Goal: Information Seeking & Learning: Check status

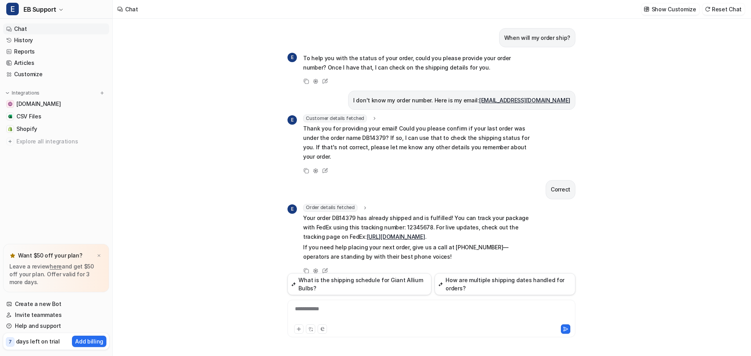
scroll to position [8, 0]
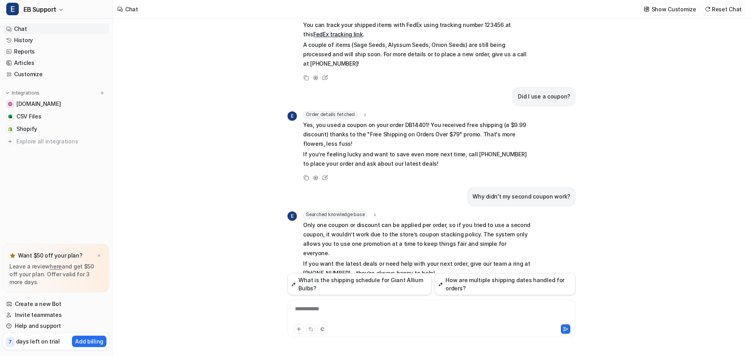
click at [334, 307] on div "**********" at bounding box center [431, 314] width 284 height 18
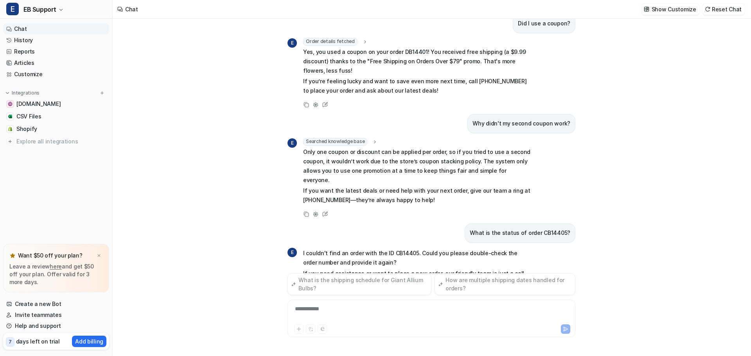
scroll to position [832, 0]
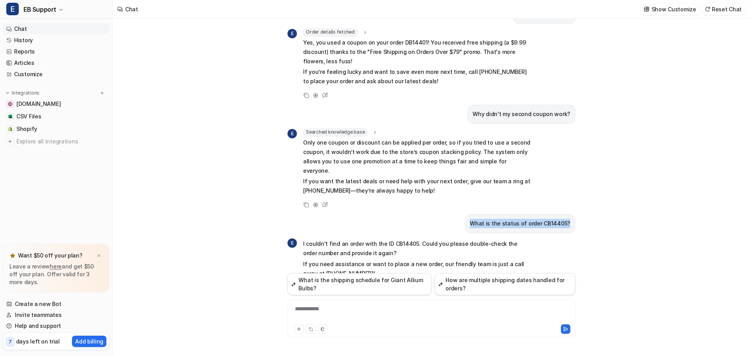
drag, startPoint x: 478, startPoint y: 194, endPoint x: 573, endPoint y: 200, distance: 94.9
click at [573, 214] on div "What is the status of order CB14405?" at bounding box center [520, 223] width 111 height 19
copy p "What is the status of order CB14405?"
click at [341, 312] on div "**********" at bounding box center [431, 314] width 284 height 18
click at [367, 308] on div "**********" at bounding box center [431, 314] width 284 height 18
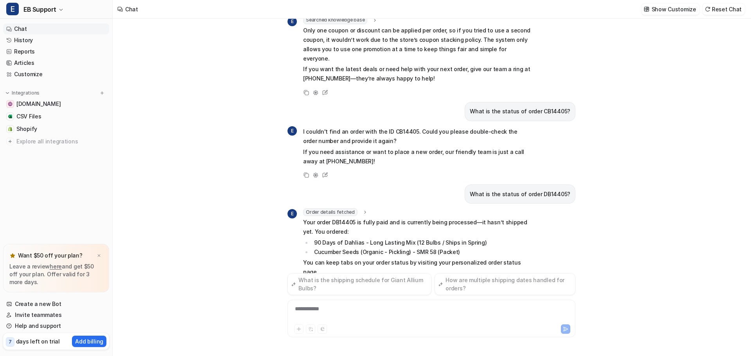
scroll to position [954, 0]
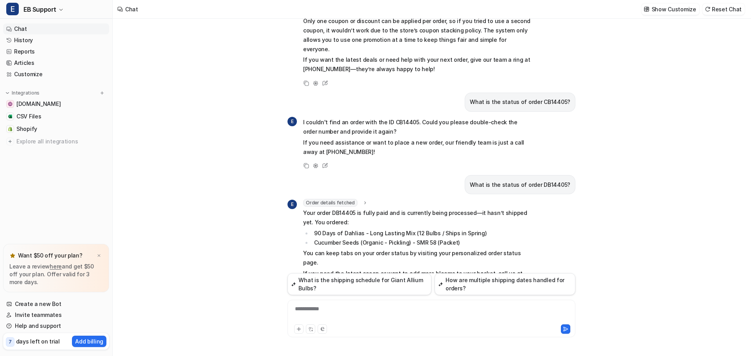
click at [320, 312] on div "**********" at bounding box center [431, 314] width 284 height 18
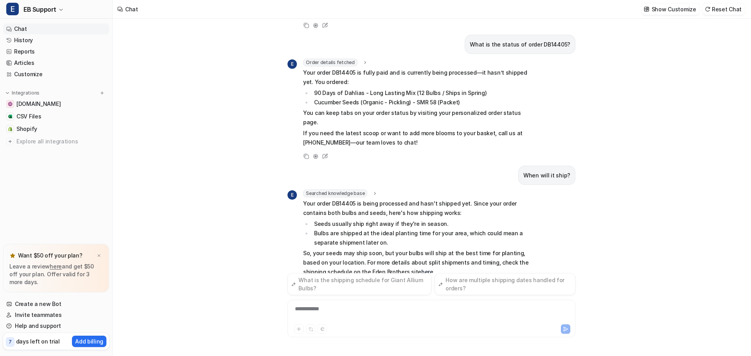
scroll to position [1104, 0]
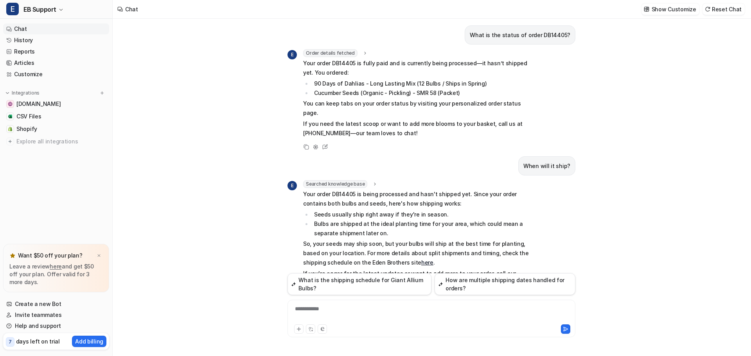
click at [303, 314] on div "**********" at bounding box center [431, 314] width 284 height 18
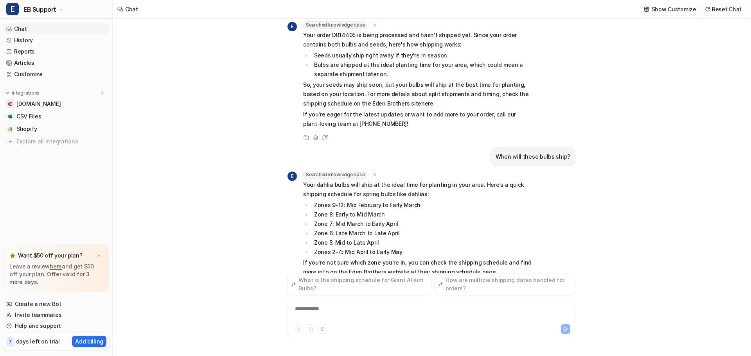
scroll to position [1273, 0]
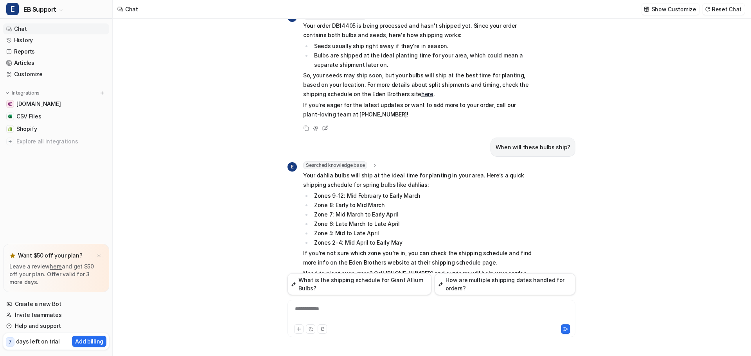
click at [317, 310] on div "**********" at bounding box center [431, 314] width 284 height 18
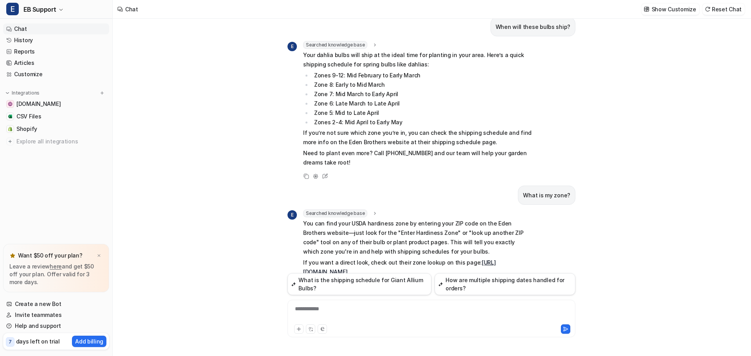
scroll to position [1402, 0]
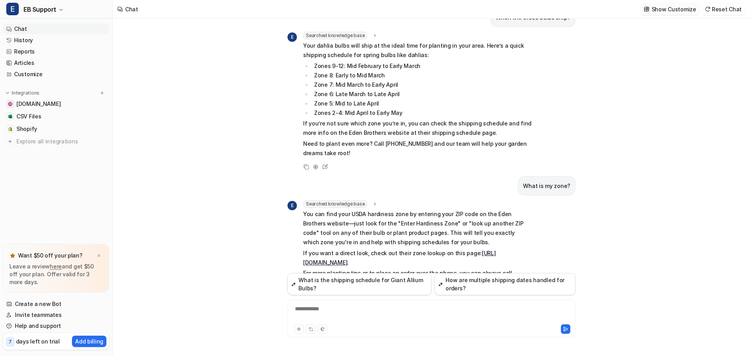
click at [684, 9] on p "Show Customize" at bounding box center [674, 9] width 45 height 8
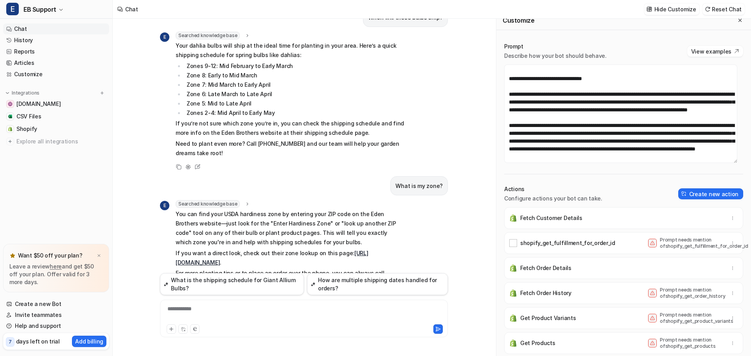
scroll to position [149, 0]
click at [537, 153] on textarea at bounding box center [620, 114] width 233 height 99
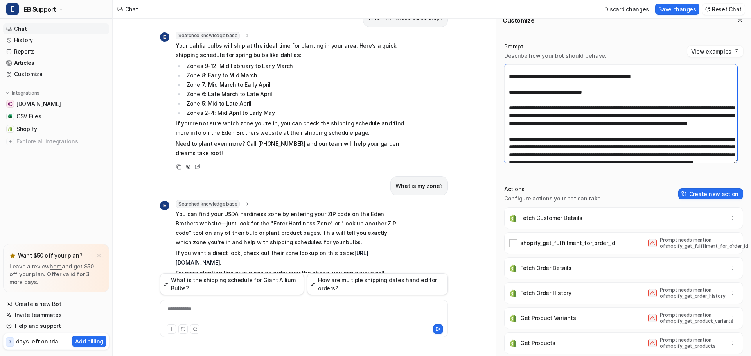
scroll to position [110, 0]
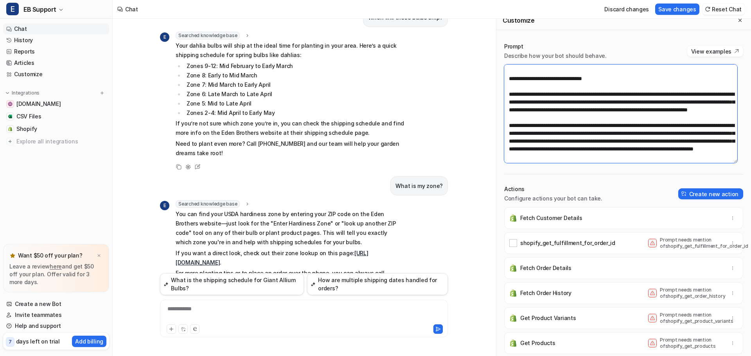
drag, startPoint x: 509, startPoint y: 119, endPoint x: 680, endPoint y: 117, distance: 171.0
click at [680, 117] on textarea at bounding box center [620, 114] width 233 height 99
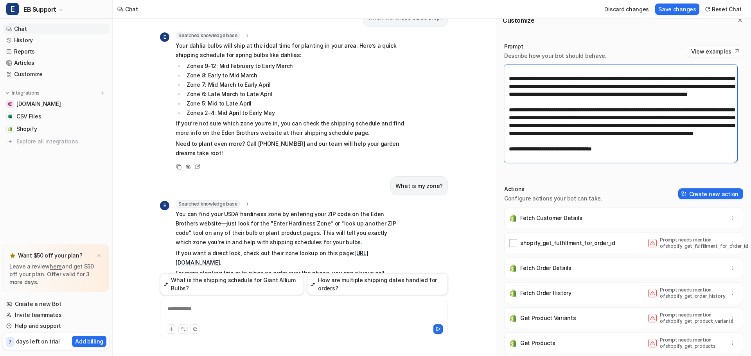
scroll to position [156, 0]
click at [638, 149] on textarea at bounding box center [620, 114] width 233 height 99
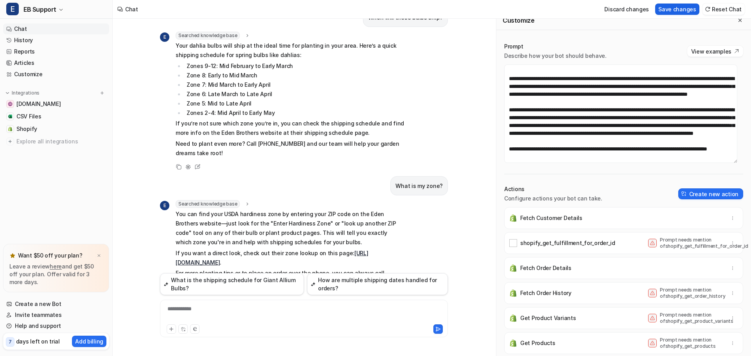
click at [678, 10] on button "Save changes" at bounding box center [677, 9] width 44 height 11
click at [203, 311] on div at bounding box center [304, 314] width 284 height 18
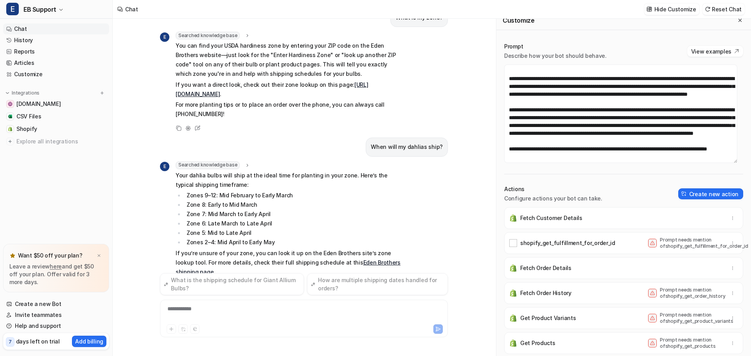
scroll to position [1580, 0]
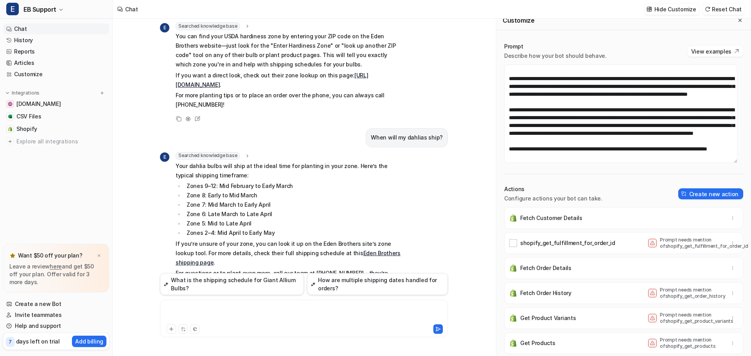
click at [172, 313] on div at bounding box center [304, 314] width 284 height 18
click at [566, 147] on textarea at bounding box center [620, 114] width 233 height 99
drag, startPoint x: 539, startPoint y: 141, endPoint x: 525, endPoint y: 138, distance: 14.8
click at [525, 138] on textarea at bounding box center [620, 114] width 233 height 99
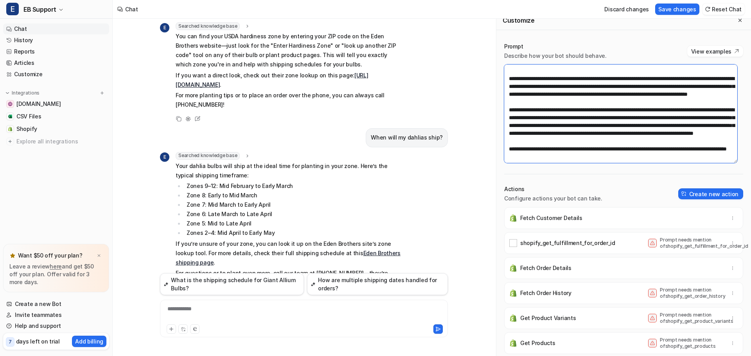
click at [692, 142] on textarea at bounding box center [620, 114] width 233 height 99
click at [599, 147] on textarea at bounding box center [620, 114] width 233 height 99
click at [679, 7] on button "Save changes" at bounding box center [677, 9] width 44 height 11
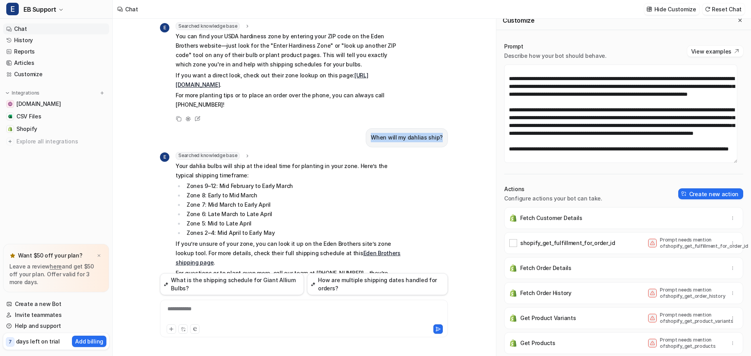
drag, startPoint x: 376, startPoint y: 100, endPoint x: 443, endPoint y: 106, distance: 67.1
click at [443, 128] on div "When will my dahlias ship?" at bounding box center [407, 137] width 82 height 19
copy p "When will my dahlias ship?"
click at [192, 315] on div "**********" at bounding box center [304, 314] width 284 height 18
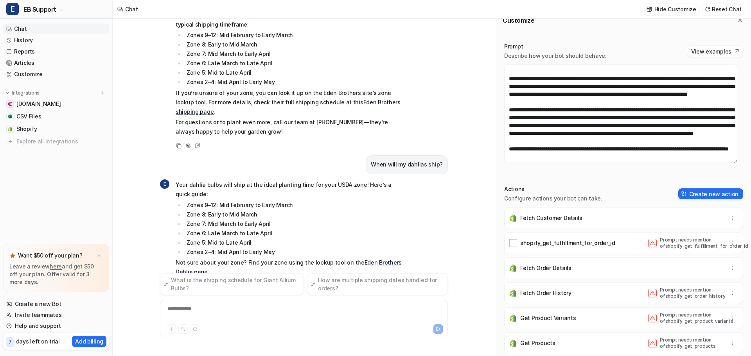
scroll to position [1741, 0]
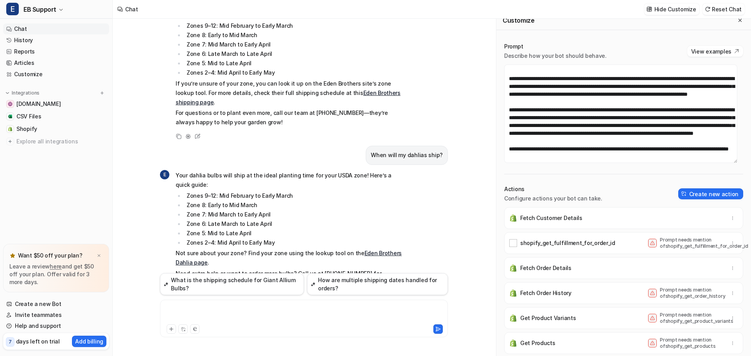
click at [192, 309] on div at bounding box center [304, 314] width 284 height 18
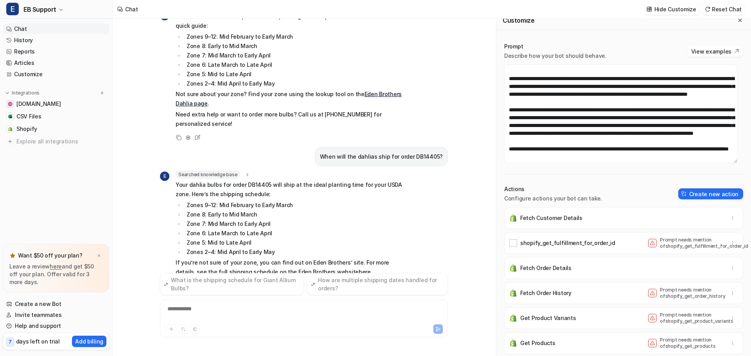
scroll to position [1909, 0]
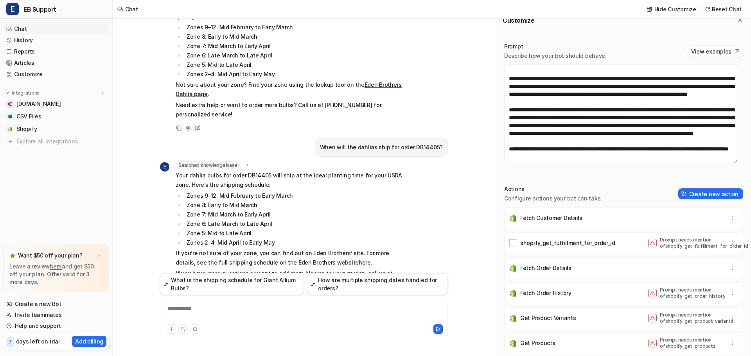
click at [193, 312] on div "**********" at bounding box center [304, 314] width 284 height 18
click at [690, 149] on textarea at bounding box center [620, 114] width 233 height 99
drag, startPoint x: 640, startPoint y: 151, endPoint x: 706, endPoint y: 142, distance: 66.8
click at [706, 142] on textarea at bounding box center [620, 114] width 233 height 99
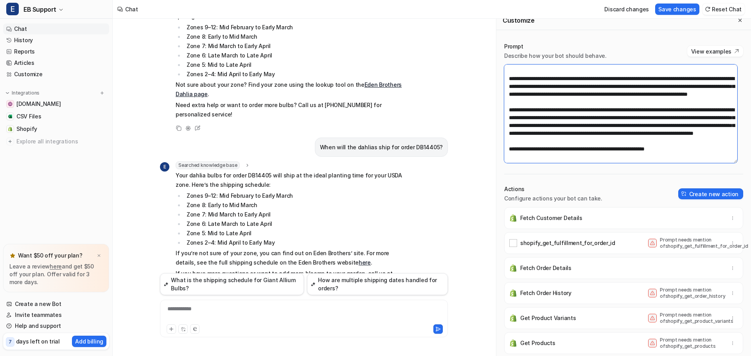
click at [655, 142] on textarea at bounding box center [620, 114] width 233 height 99
click at [702, 141] on textarea at bounding box center [620, 114] width 233 height 99
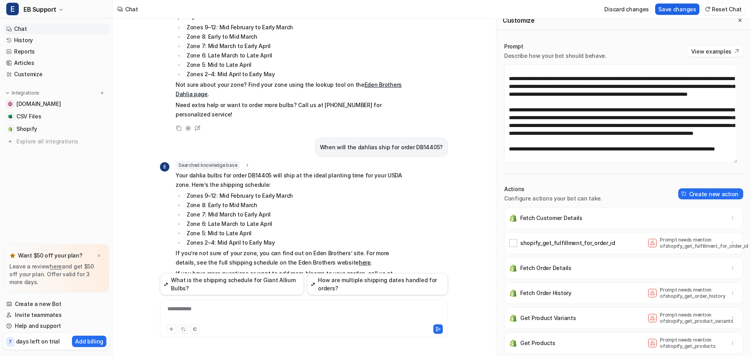
click at [676, 7] on button "Save changes" at bounding box center [677, 9] width 44 height 11
drag, startPoint x: 328, startPoint y: 108, endPoint x: 475, endPoint y: 116, distance: 147.3
click at [475, 116] on div "When will my order ship? E To help you with the status of your order, could you…" at bounding box center [304, 188] width 383 height 338
copy p "When will the dahlias ship for order DB14405?"
click at [213, 311] on div "**********" at bounding box center [304, 314] width 284 height 18
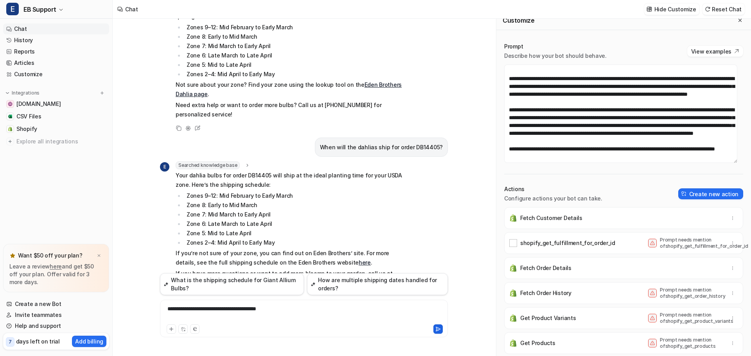
click at [437, 330] on icon at bounding box center [437, 329] width 5 height 5
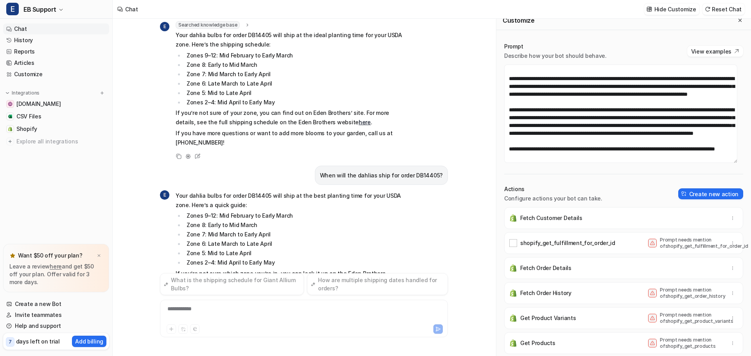
scroll to position [2061, 0]
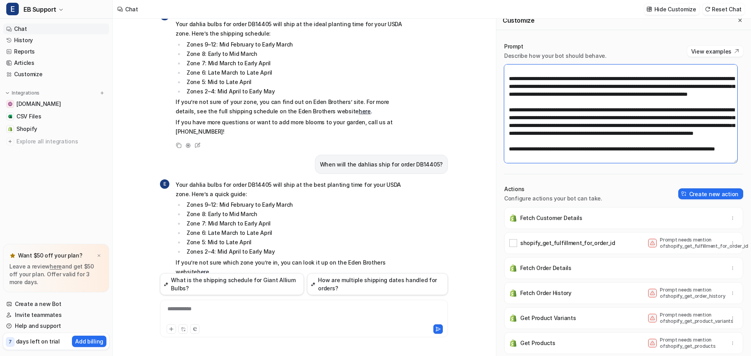
click at [554, 151] on textarea at bounding box center [620, 114] width 233 height 99
click at [593, 152] on textarea at bounding box center [620, 114] width 233 height 99
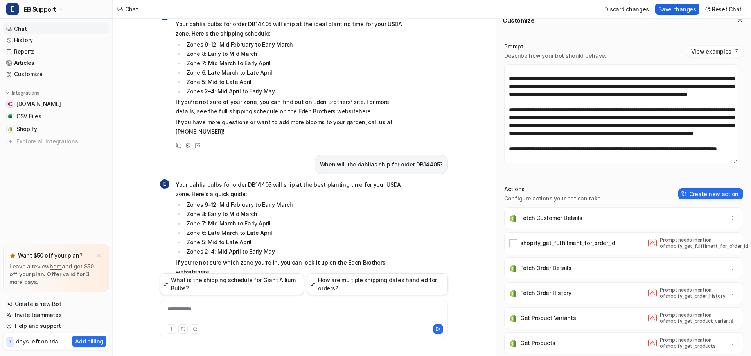
click at [678, 8] on button "Save changes" at bounding box center [677, 9] width 44 height 11
drag, startPoint x: 328, startPoint y: 124, endPoint x: 453, endPoint y: 134, distance: 125.2
click at [453, 134] on div "When will my order ship? E To help you with the status of your order, could you…" at bounding box center [304, 188] width 300 height 338
copy p "When will the dahlias ship for order DB14405?"
click at [189, 310] on div at bounding box center [304, 314] width 284 height 18
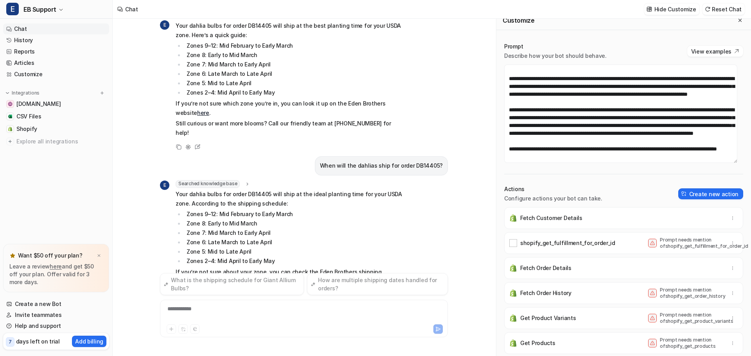
scroll to position [2229, 0]
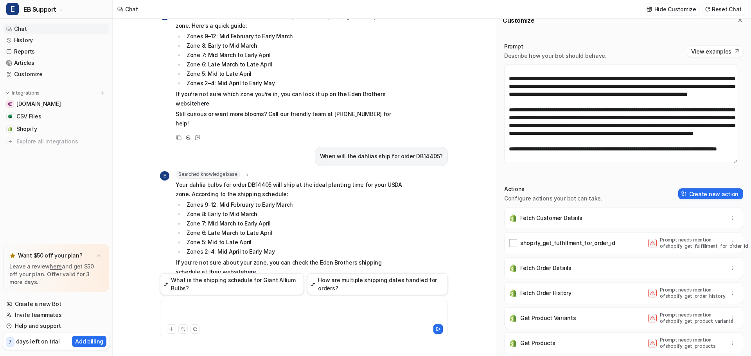
click at [200, 312] on div at bounding box center [304, 314] width 284 height 18
drag, startPoint x: 582, startPoint y: 108, endPoint x: 697, endPoint y: 111, distance: 114.7
click at [697, 111] on textarea at bounding box center [620, 114] width 233 height 99
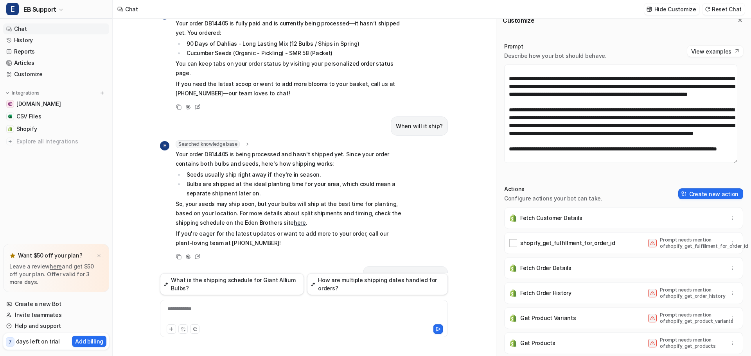
scroll to position [1134, 0]
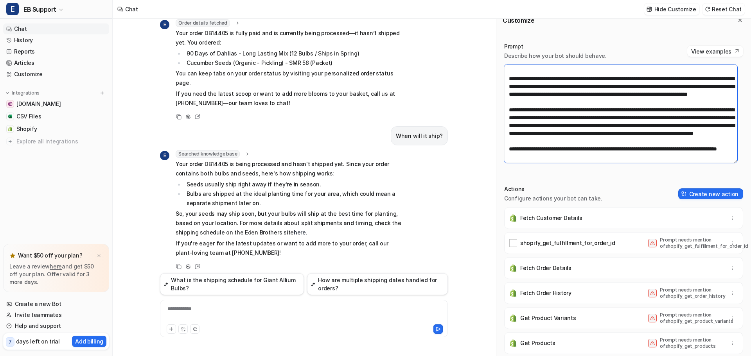
click at [584, 148] on textarea at bounding box center [620, 114] width 233 height 99
drag, startPoint x: 705, startPoint y: 148, endPoint x: 628, endPoint y: 140, distance: 77.1
click at [628, 140] on textarea at bounding box center [620, 114] width 233 height 99
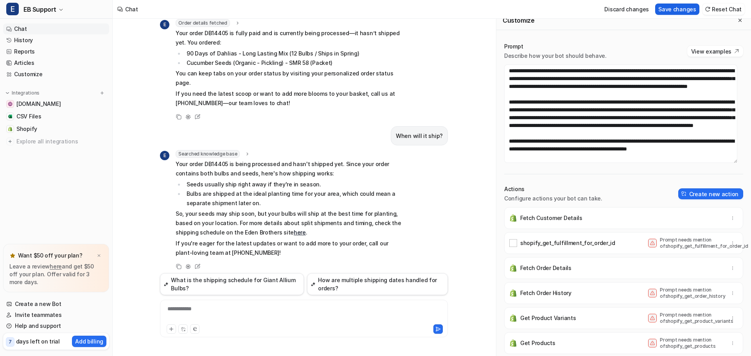
click at [690, 7] on button "Save changes" at bounding box center [677, 9] width 44 height 11
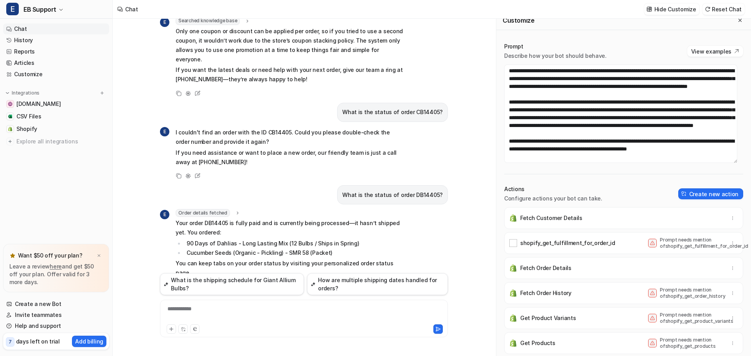
scroll to position [938, 0]
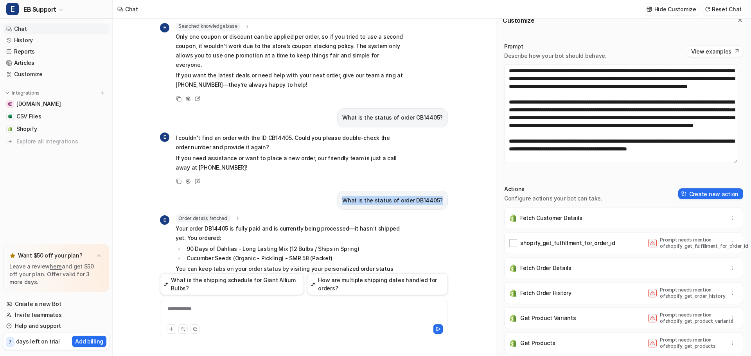
drag, startPoint x: 347, startPoint y: 173, endPoint x: 444, endPoint y: 166, distance: 96.5
click at [444, 191] on div "What is the status of order DB14405?" at bounding box center [392, 200] width 111 height 19
copy p "What is the status of order DB14405?"
click at [238, 311] on div "**********" at bounding box center [304, 314] width 284 height 18
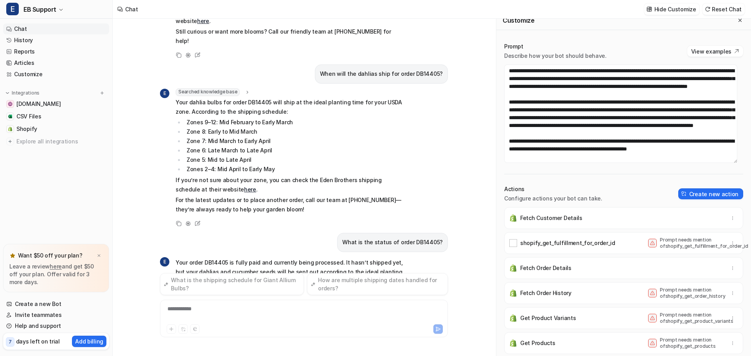
scroll to position [2321, 0]
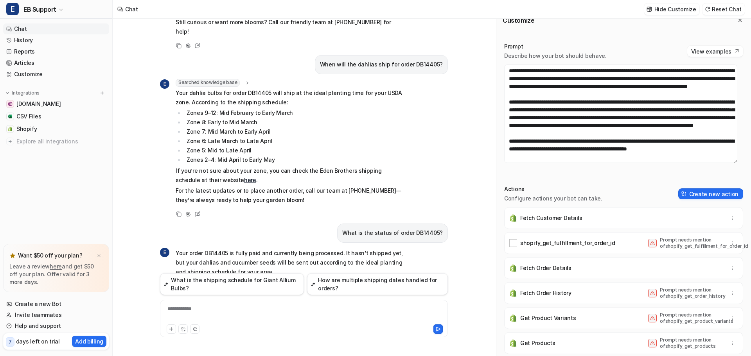
click at [558, 217] on p "Fetch Customer Details" at bounding box center [551, 218] width 62 height 8
click at [730, 219] on icon "button" at bounding box center [732, 218] width 5 height 5
click at [573, 137] on textarea at bounding box center [620, 114] width 233 height 99
drag, startPoint x: 627, startPoint y: 140, endPoint x: 713, endPoint y: 145, distance: 85.4
click at [713, 145] on textarea at bounding box center [620, 114] width 233 height 99
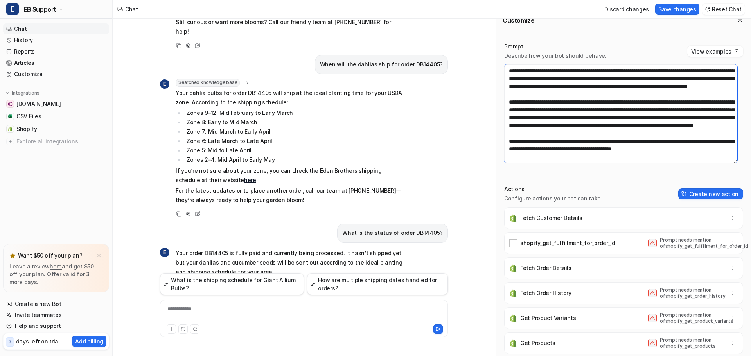
type textarea "**********"
click at [580, 149] on textarea at bounding box center [620, 114] width 233 height 99
